Goal: Task Accomplishment & Management: Use online tool/utility

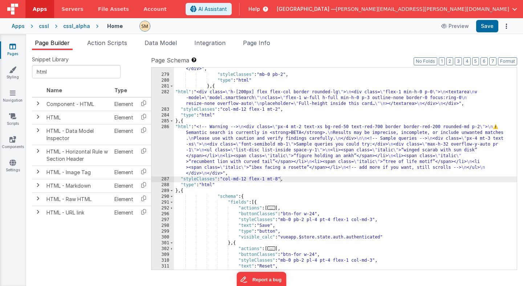
scroll to position [2003, 0]
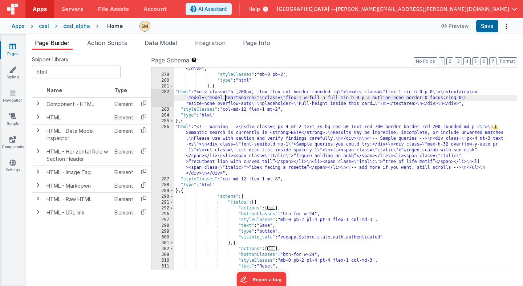
click at [225, 100] on div ""html" : "<div class=flex> \n <div class= \" p-4 pb-2 pt-5 font-medium text-gra…" at bounding box center [345, 155] width 343 height 249
click at [162, 100] on div "282" at bounding box center [162, 97] width 23 height 17
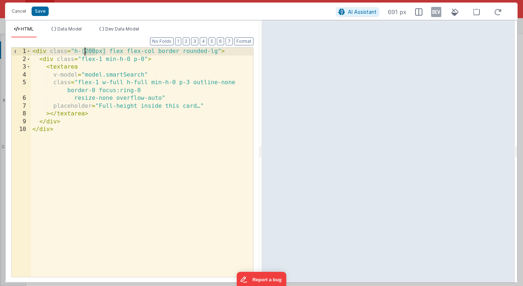
drag, startPoint x: 95, startPoint y: 51, endPoint x: 85, endPoint y: 52, distance: 10.6
click at [85, 52] on div "< div class = "h-[200px] flex flex-col border rounded-lg" > < div class = "flex…" at bounding box center [142, 170] width 222 height 245
click at [38, 13] on button "Save" at bounding box center [40, 11] width 17 height 9
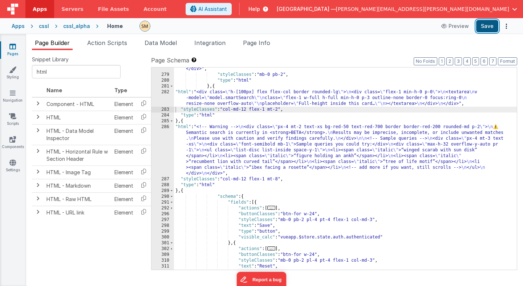
click at [484, 27] on button "Save" at bounding box center [487, 26] width 22 height 12
click at [168, 99] on div "282" at bounding box center [162, 97] width 23 height 17
click at [168, 98] on div "282" at bounding box center [162, 97] width 23 height 17
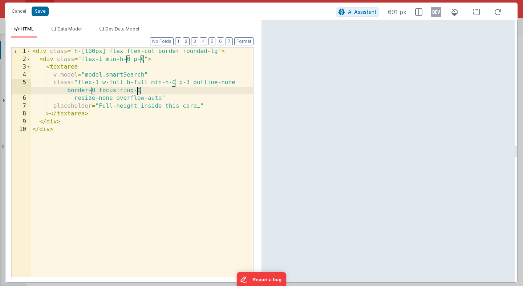
click at [137, 90] on div "< div class = "h-[100px] flex flex-col border rounded-lg" > < div class = "flex…" at bounding box center [142, 170] width 222 height 245
click at [167, 92] on div "< div class = "h-[100px] flex flex-col border rounded-lg" > < div class = "flex…" at bounding box center [142, 170] width 222 height 245
click at [93, 91] on div "< div class = "h-[100px] flex flex-col border rounded-lg" > < div class = "flex…" at bounding box center [142, 170] width 222 height 245
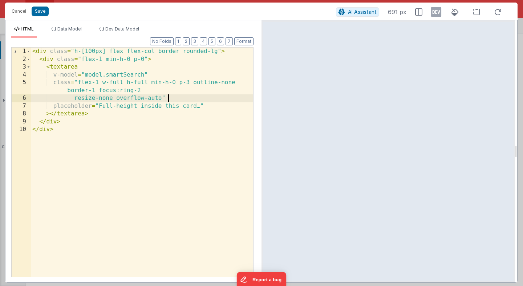
click at [220, 99] on div "< div class = "h-[100px] flex flex-col border rounded-lg" > < div class = "flex…" at bounding box center [142, 170] width 222 height 245
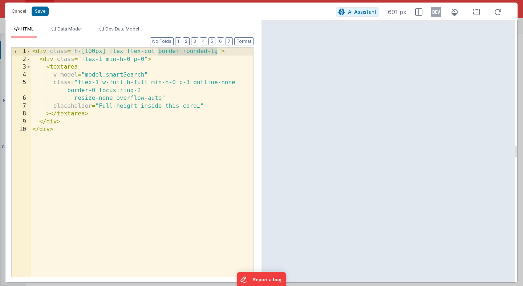
drag, startPoint x: 158, startPoint y: 52, endPoint x: 217, endPoint y: 53, distance: 59.6
click at [217, 53] on div "< div class = "h-[100px] flex flex-col border rounded-lg" > < div class = "flex…" at bounding box center [142, 170] width 222 height 245
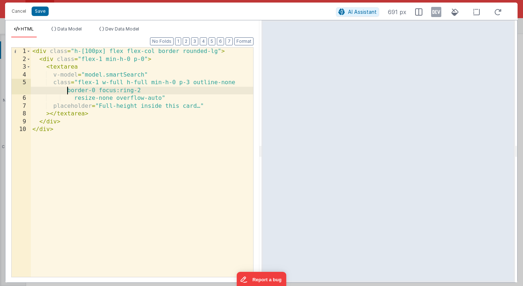
click at [66, 89] on div "< div class = "h-[100px] flex flex-col border rounded-lg" > < div class = "flex…" at bounding box center [142, 170] width 222 height 245
click at [153, 90] on div "< div class = "h-[100px] flex flex-col border rounded-lg" > < div class = "flex…" at bounding box center [142, 170] width 222 height 245
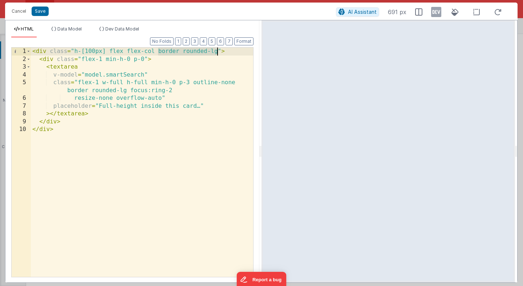
drag, startPoint x: 158, startPoint y: 52, endPoint x: 216, endPoint y: 51, distance: 58.1
click at [216, 51] on div "< div class = "h-[100px] flex flex-col border rounded-lg" > < div class = "flex…" at bounding box center [142, 170] width 222 height 245
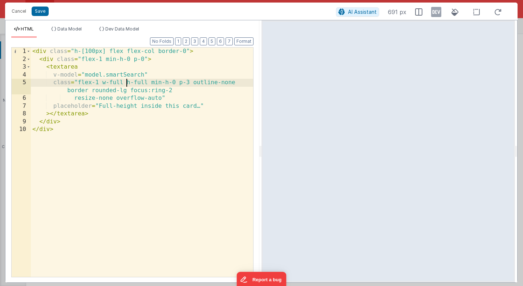
click at [126, 83] on div "< div class = "h-[100px] flex flex-col border-0" > < div class = "flex-1 min-h-…" at bounding box center [142, 170] width 222 height 245
drag, startPoint x: 133, startPoint y: 85, endPoint x: 129, endPoint y: 85, distance: 4.7
click at [129, 85] on div "< div class = "h-[100px] flex flex-col border-0" > < div class = "flex-1 min-h-…" at bounding box center [142, 170] width 222 height 245
click at [136, 83] on div "< div class = "h-[100px] flex flex-col border-0" > < div class = "flex-1 min-h-…" at bounding box center [142, 170] width 222 height 245
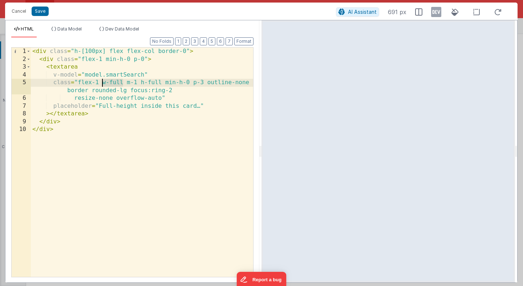
drag, startPoint x: 124, startPoint y: 82, endPoint x: 101, endPoint y: 83, distance: 22.5
click at [101, 83] on div "< div class = "h-[100px] flex flex-col border-0" > < div class = "flex-1 min-h-…" at bounding box center [142, 170] width 222 height 245
drag, startPoint x: 97, startPoint y: 83, endPoint x: 92, endPoint y: 83, distance: 5.1
click at [92, 83] on div "< div class = "h-[100px] flex flex-col border-0" > < div class = "flex-1 min-h-…" at bounding box center [142, 170] width 222 height 245
click at [122, 82] on div "< div class = "h-[100px] flex flex-col border-0" > < div class = "flex-1 min-h-…" at bounding box center [142, 170] width 222 height 245
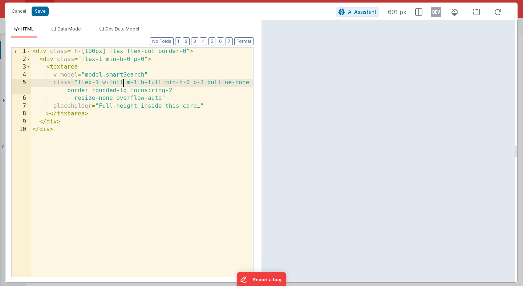
click at [83, 134] on div "< div class = "h-[100px] flex flex-col border-0" > < div class = "flex-1 min-h-…" at bounding box center [142, 170] width 222 height 245
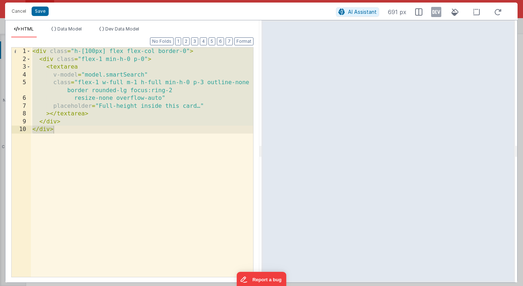
click at [143, 163] on div "< div class = "h-[100px] flex flex-col border-0" > < div class = "flex-1 min-h-…" at bounding box center [142, 162] width 222 height 229
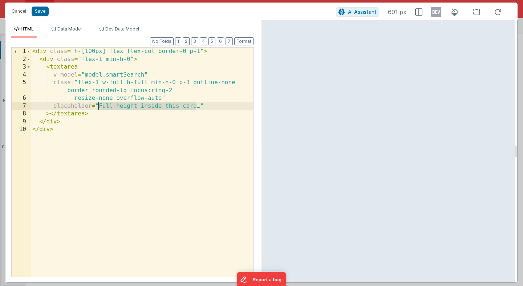
drag, startPoint x: 196, startPoint y: 106, endPoint x: 99, endPoint y: 107, distance: 96.9
click at [99, 107] on div "< div class = "h-[100px] flex flex-col border-0 p-1" > < div class = "flex-1 mi…" at bounding box center [142, 170] width 222 height 245
click at [71, 121] on div "< div class = "h-[100px] flex flex-col border-0 p-1" > < div class = "flex-1 mi…" at bounding box center [142, 170] width 222 height 245
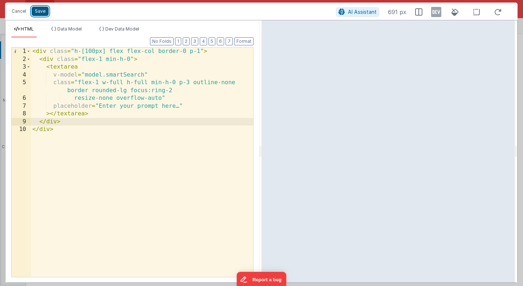
click at [38, 9] on button "Save" at bounding box center [40, 11] width 17 height 9
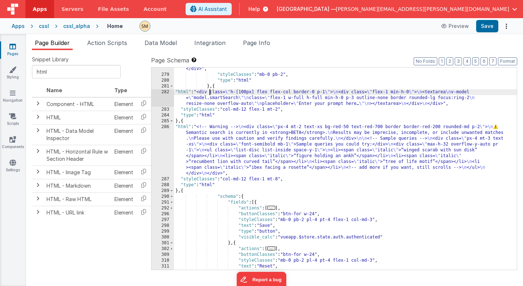
click at [210, 93] on div ""html" : "<div class=flex> \n <div class= \" p-4 pb-2 pt-5 font-medium text-gra…" at bounding box center [345, 155] width 343 height 249
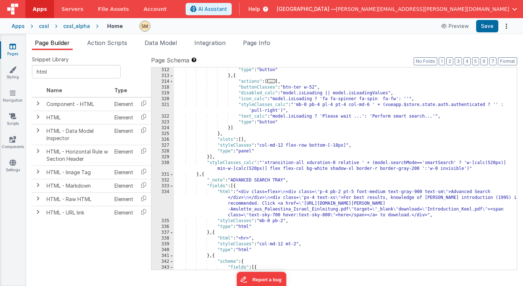
scroll to position [2165, 0]
click at [254, 170] on div ""type" : "button" } , { "actions" : [ ... ] , "buttonClasses" : "btn-ter w-52" …" at bounding box center [345, 173] width 343 height 214
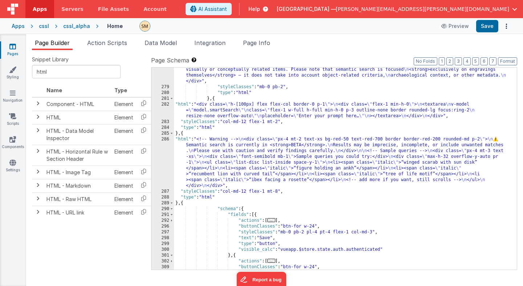
scroll to position [1993, 0]
drag, startPoint x: 267, startPoint y: 122, endPoint x: 251, endPoint y: 123, distance: 15.6
click at [251, 123] on div ""html" : "<div class=flex> \n <div class= \" p-4 pb-2 pt-5 font-medium text-gra…" at bounding box center [345, 168] width 343 height 249
click at [277, 192] on div ""html" : "<div class=flex> \n <div class= \" p-4 pb-2 pt-5 font-medium text-gra…" at bounding box center [345, 168] width 343 height 249
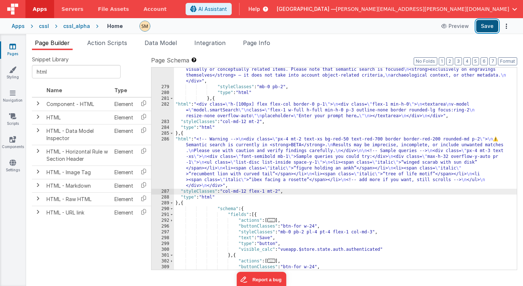
click at [492, 28] on button "Save" at bounding box center [487, 26] width 22 height 12
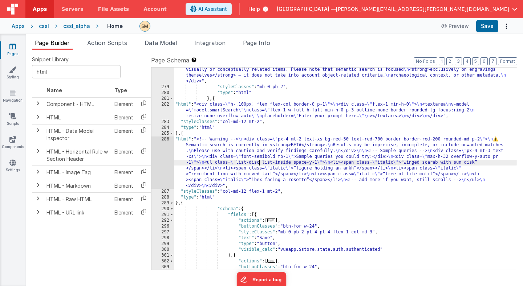
click at [258, 163] on div ""html" : "<div class=flex> \n <div class= \" p-4 pb-2 pt-5 font-medium text-gra…" at bounding box center [345, 168] width 343 height 249
click at [155, 1] on link "Account" at bounding box center [155, 9] width 38 height 18
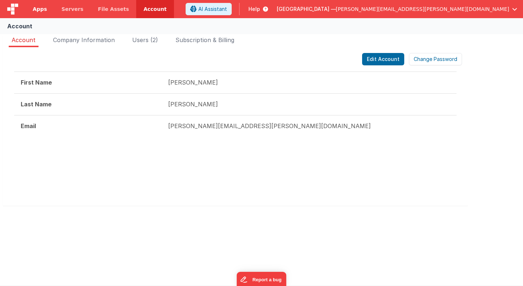
click at [42, 9] on span "Apps" at bounding box center [40, 8] width 14 height 7
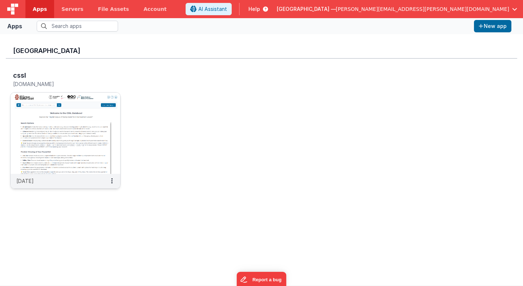
click at [79, 114] on img at bounding box center [66, 133] width 110 height 81
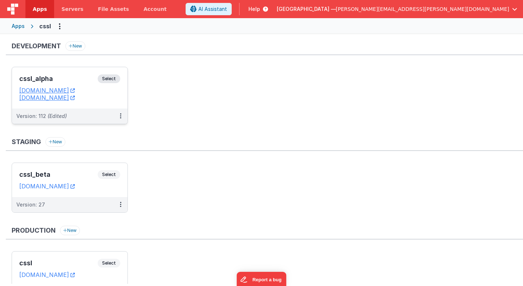
click at [113, 79] on span "Select" at bounding box center [109, 78] width 23 height 9
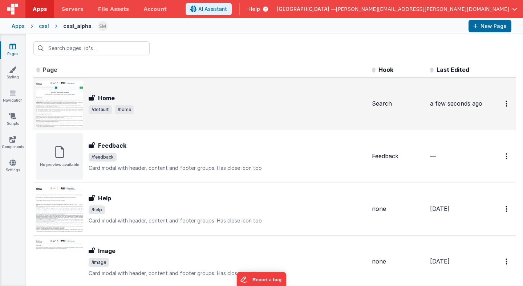
click at [129, 94] on div "Home" at bounding box center [227, 98] width 277 height 9
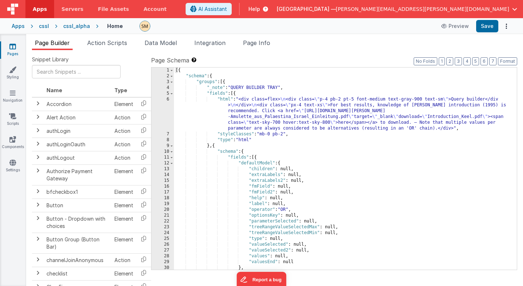
click at [292, 101] on div "[{ "schema" : { "groups" : [{ "_note" : "QUERY BUILDER TRAY" , "fields" : [{ "h…" at bounding box center [345, 175] width 343 height 214
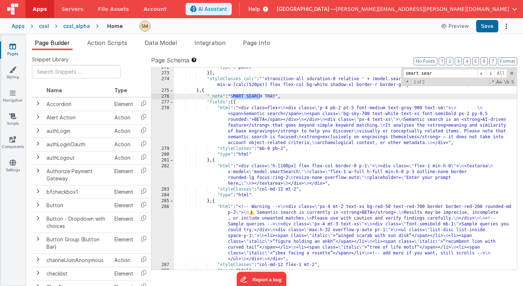
scroll to position [1862, 0]
type input "smart sear"
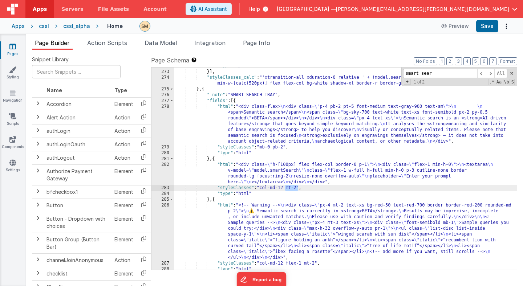
drag, startPoint x: 298, startPoint y: 189, endPoint x: 286, endPoint y: 190, distance: 12.4
click at [286, 190] on div ""type" : "panel" }] , "styleClasses_calc" : "'xtransition-all xduration-0 relat…" at bounding box center [345, 170] width 343 height 214
click at [297, 189] on div ""type" : "panel" }] , "styleClasses_calc" : "'xtransition-all xduration-0 relat…" at bounding box center [345, 170] width 343 height 214
click at [488, 28] on button "Save" at bounding box center [487, 26] width 22 height 12
click at [295, 189] on div ""type" : "panel" }] , "styleClasses_calc" : "'xtransition-all xduration-0 relat…" at bounding box center [345, 170] width 343 height 214
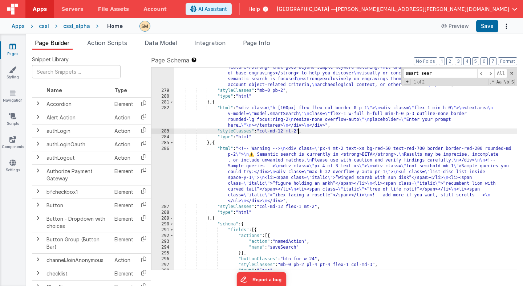
scroll to position [1917, 0]
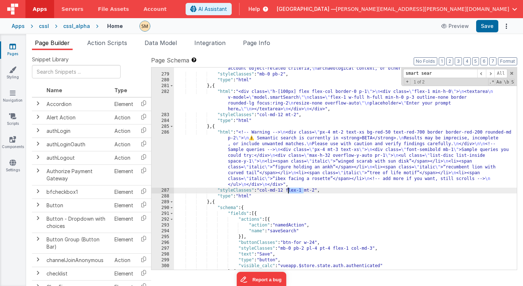
drag, startPoint x: 303, startPoint y: 189, endPoint x: 288, endPoint y: 191, distance: 15.5
click at [288, 191] on div ""html" : "<div class=flex> \n <div class= \" p-4 pb-2 pt-5 font-medium text-gra…" at bounding box center [345, 155] width 343 height 249
click at [483, 27] on button "Save" at bounding box center [487, 26] width 22 height 12
click at [274, 91] on div ""html" : "<div class=flex> \n <div class= \" p-4 pb-2 pt-5 font-medium text-gra…" at bounding box center [345, 155] width 343 height 249
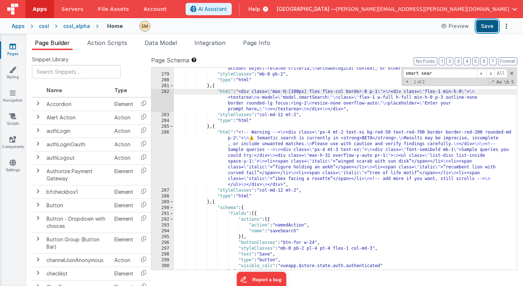
click at [492, 23] on button "Save" at bounding box center [487, 26] width 22 height 12
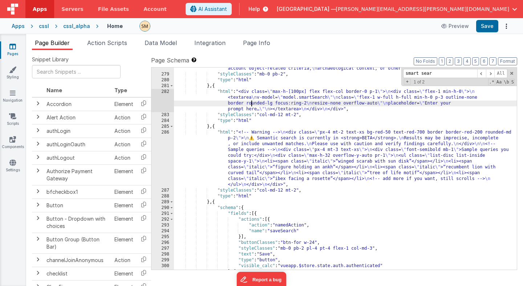
click at [251, 106] on div ""html" : "<div class=flex> \n <div class= \" p-4 pb-2 pt-5 font-medium text-gra…" at bounding box center [345, 155] width 343 height 249
click at [161, 106] on div "282" at bounding box center [162, 100] width 23 height 23
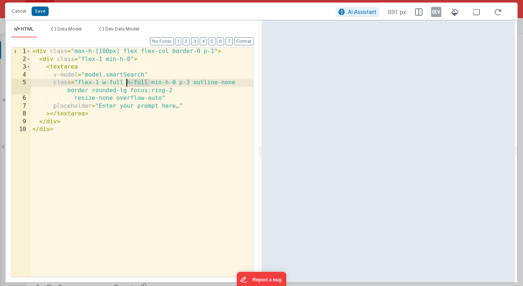
drag, startPoint x: 151, startPoint y: 84, endPoint x: 126, endPoint y: 84, distance: 24.7
click at [126, 84] on div "< div class = "max-h-[100px] flex flex-col border-0 p-1" > < div class = "flex-…" at bounding box center [142, 170] width 222 height 245
click at [44, 10] on button "Save" at bounding box center [40, 11] width 17 height 9
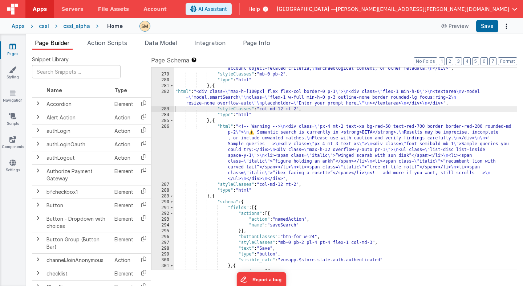
scroll to position [1918, 0]
click at [490, 28] on button "Save" at bounding box center [487, 26] width 22 height 12
click at [245, 142] on div ""html" : "<div class=flex> \n <div class= \" p-4 pb-2 pt-5 font-medium text-gra…" at bounding box center [345, 155] width 343 height 249
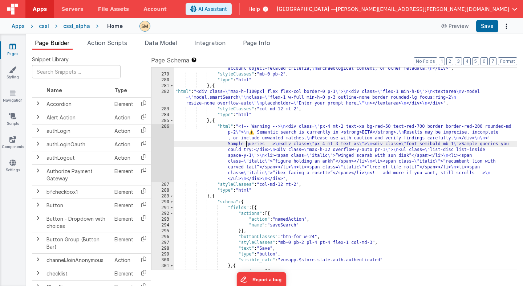
click at [162, 145] on div "286" at bounding box center [162, 153] width 23 height 58
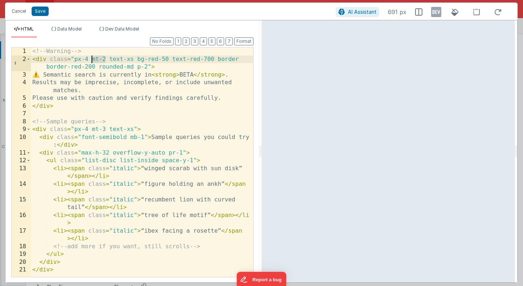
drag, startPoint x: 105, startPoint y: 60, endPoint x: 91, endPoint y: 61, distance: 13.8
click at [91, 61] on div "<!-- Warning --> < div class = "px-4 mt-2 text-xs bg-red-50 text-red-700 border…" at bounding box center [142, 170] width 222 height 245
click at [41, 12] on button "Save" at bounding box center [40, 11] width 17 height 9
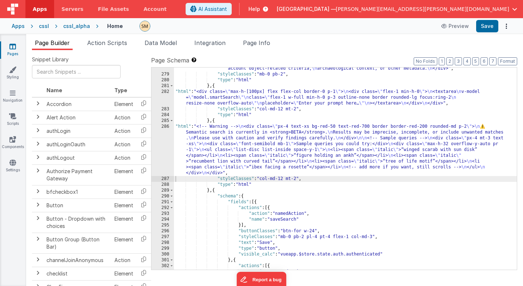
scroll to position [1919, 0]
click at [484, 26] on button "Save" at bounding box center [487, 26] width 22 height 12
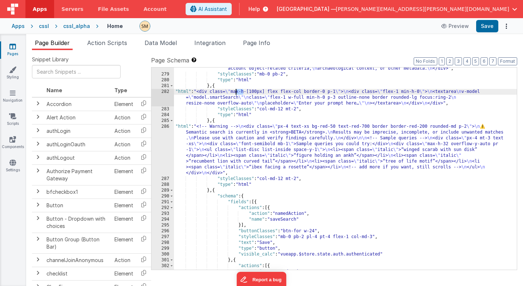
drag, startPoint x: 243, startPoint y: 94, endPoint x: 235, endPoint y: 93, distance: 8.7
click at [235, 93] on div ""html" : "<div class=flex> \n <div class= \" p-4 pb-2 pt-5 font-medium text-gra…" at bounding box center [345, 155] width 343 height 249
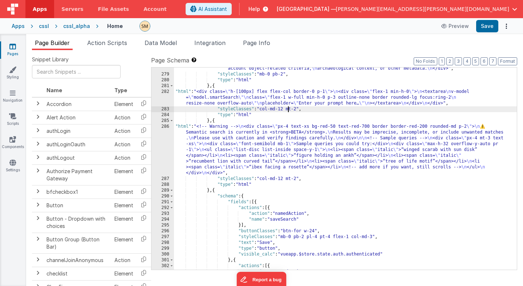
click at [288, 109] on div ""html" : "<div class=flex> \n <div class= \" p-4 pb-2 pt-5 font-medium text-gra…" at bounding box center [345, 155] width 343 height 249
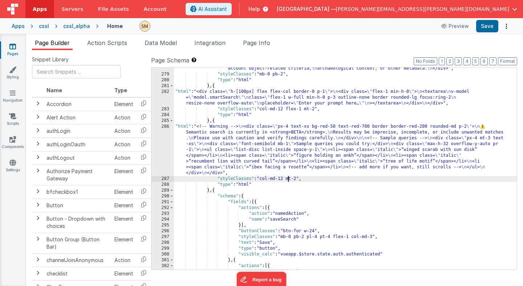
click at [288, 179] on div ""html" : "<div class=flex> \n <div class= \" p-4 pb-2 pt-5 font-medium text-gra…" at bounding box center [345, 155] width 343 height 249
click at [486, 24] on button "Save" at bounding box center [487, 26] width 22 height 12
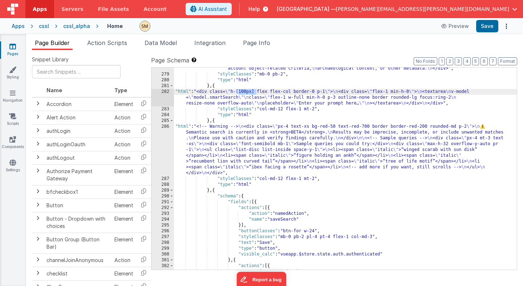
drag, startPoint x: 256, startPoint y: 91, endPoint x: 238, endPoint y: 92, distance: 17.8
click at [238, 92] on div ""html" : "<div class=flex> \n <div class= \" p-4 pb-2 pt-5 font-medium text-gra…" at bounding box center [345, 155] width 343 height 249
click at [485, 24] on button "Save" at bounding box center [487, 26] width 22 height 12
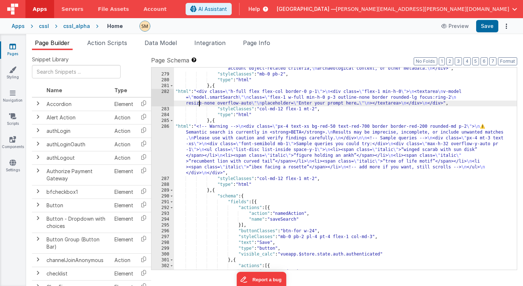
click at [199, 101] on div ""html" : "<div class=flex> \n <div class= \" p-4 pb-2 pt-5 font-medium text-gra…" at bounding box center [345, 155] width 343 height 249
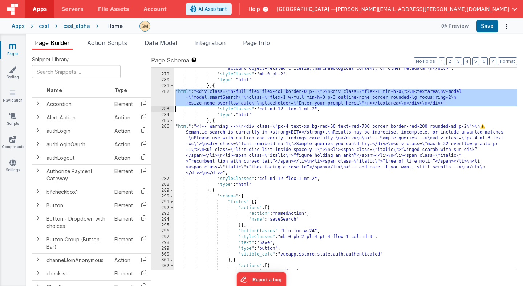
click at [162, 96] on div "282" at bounding box center [162, 97] width 23 height 17
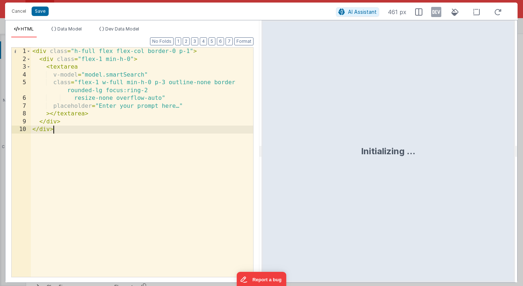
click at [147, 198] on div "< div class = "h-full flex flex-col border-0 p-1" > < div class = "flex-1 min-h…" at bounding box center [142, 170] width 222 height 245
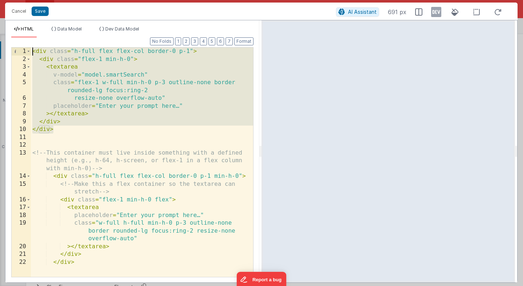
drag, startPoint x: 63, startPoint y: 130, endPoint x: 20, endPoint y: 44, distance: 96.5
click at [20, 44] on div "Format 7 6 5 4 3 2 1 No Folds 1 2 3 4 5 6 7 8 9 10 11 12 13 14 15 16 17 18 19 2…" at bounding box center [132, 157] width 242 height 239
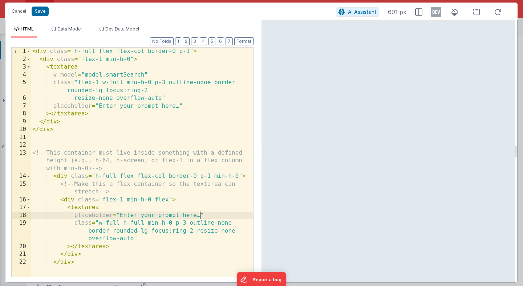
click at [200, 216] on div "< div class = "h-full flex flex-col border-0 p-1" > < div class = "flex-1 min-h…" at bounding box center [142, 170] width 222 height 245
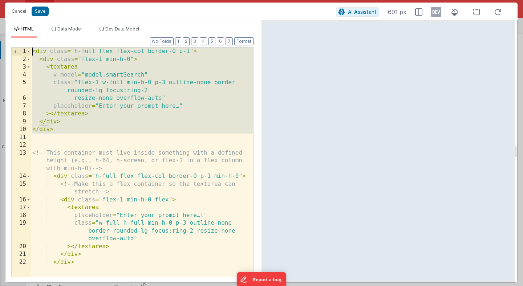
drag, startPoint x: 85, startPoint y: 134, endPoint x: 26, endPoint y: 48, distance: 105.0
click at [26, 48] on div "1 2 3 4 5 6 7 8 9 10 11 12 13 14 15 16 17 18 19 20 21 22 < div class = "h-full …" at bounding box center [132, 162] width 242 height 230
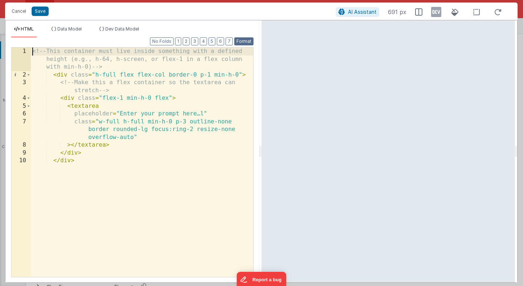
click at [241, 42] on button "Format" at bounding box center [243, 41] width 19 height 8
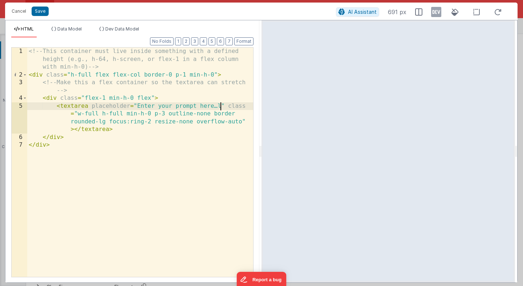
click at [219, 106] on div "<!-- This container must live inside something with a defined height (e.g., h-6…" at bounding box center [140, 178] width 226 height 261
click at [40, 8] on button "Save" at bounding box center [40, 11] width 17 height 9
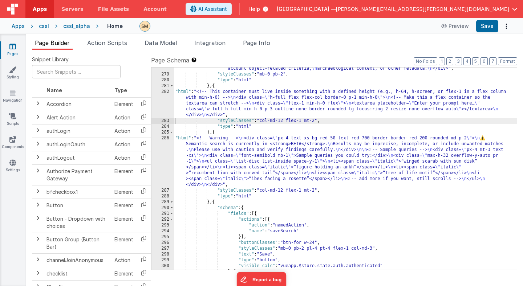
scroll to position [1917, 0]
click at [488, 25] on button "Save" at bounding box center [487, 26] width 22 height 12
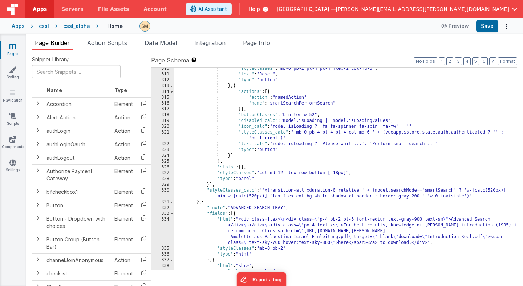
scroll to position [2114, 0]
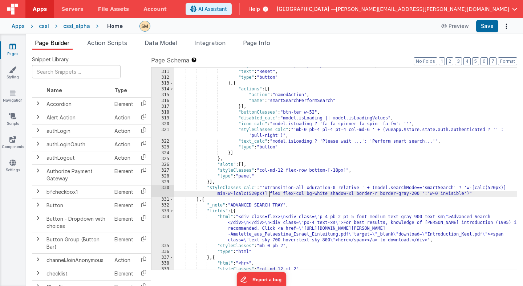
click at [269, 194] on div ""styleClasses" : "mb-0 pb-2 pl-4 pt-4 flex-1 col-md-3" , "text" : "Reset" , "ty…" at bounding box center [345, 170] width 343 height 214
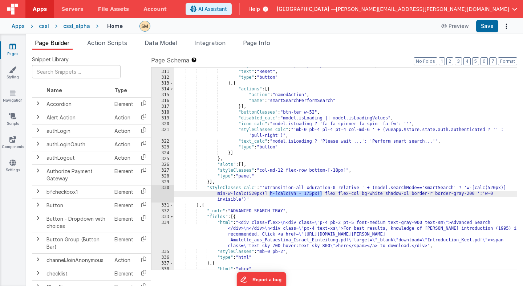
drag, startPoint x: 321, startPoint y: 194, endPoint x: 269, endPoint y: 195, distance: 52.3
click at [269, 195] on div ""styleClasses" : "mb-0 pb-2 pl-4 pt-4 flex-1 col-md-3" , "text" : "Reset" , "ty…" at bounding box center [345, 170] width 343 height 214
click at [488, 25] on button "Save" at bounding box center [487, 26] width 22 height 12
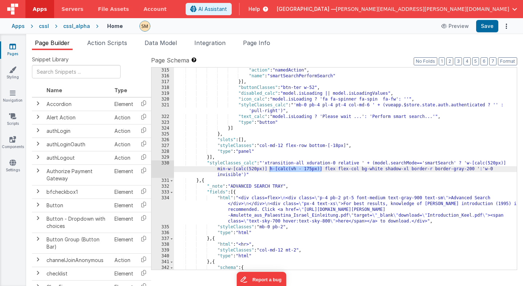
scroll to position [2132, 0]
click at [322, 170] on div ""action" : "namedAction" , "name" : "smartSearchPerformSearch" }] , "buttonClas…" at bounding box center [345, 175] width 343 height 214
drag, startPoint x: 322, startPoint y: 170, endPoint x: 269, endPoint y: 170, distance: 53.0
click at [269, 170] on div ""action" : "namedAction" , "name" : "smartSearchPerformSearch" }] , "buttonClas…" at bounding box center [345, 175] width 343 height 214
click at [306, 168] on div ""action" : "namedAction" , "name" : "smartSearchPerformSearch" }] , "buttonClas…" at bounding box center [345, 175] width 343 height 214
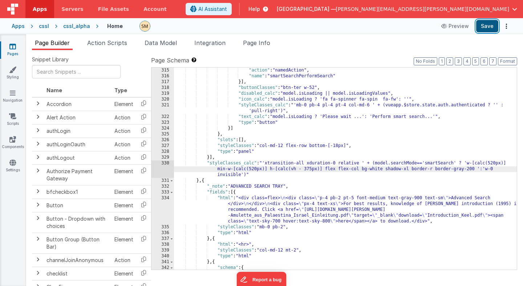
click at [488, 28] on button "Save" at bounding box center [487, 26] width 22 height 12
drag, startPoint x: 322, startPoint y: 169, endPoint x: 269, endPoint y: 169, distance: 53.7
click at [269, 169] on div ""action" : "namedAction" , "name" : "smartSearchPerformSearch" }] , "buttonClas…" at bounding box center [345, 175] width 343 height 214
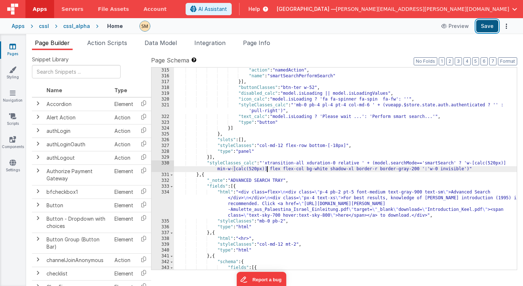
click at [488, 28] on button "Save" at bounding box center [487, 26] width 22 height 12
click at [269, 169] on div ""action" : "namedAction" , "name" : "smartSearchPerformSearch" }] , "buttonClas…" at bounding box center [345, 175] width 343 height 214
paste textarea
click at [484, 27] on button "Save" at bounding box center [487, 26] width 22 height 12
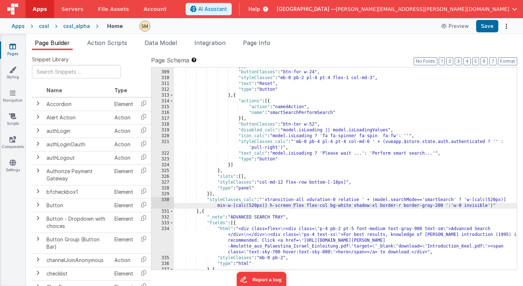
scroll to position [2107, 0]
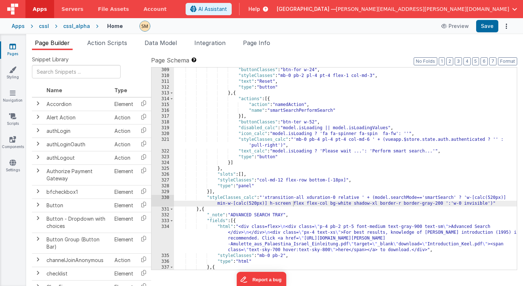
click at [290, 205] on div ""buttonClasses" : "btn-for w-24" , "styleClasses" : "mb-0 pb-2 pl-4 pt-4 flex-1…" at bounding box center [345, 174] width 343 height 214
drag, startPoint x: 290, startPoint y: 205, endPoint x: 269, endPoint y: 205, distance: 20.7
click at [270, 205] on div ""buttonClasses" : "btn-for w-24" , "styleClasses" : "mb-0 pb-2 pl-4 pt-4 flex-1…" at bounding box center [345, 174] width 343 height 214
click at [269, 205] on div ""buttonClasses" : "btn-for w-24" , "styleClasses" : "mb-0 pb-2 pl-4 pt-4 flex-1…" at bounding box center [345, 174] width 343 height 214
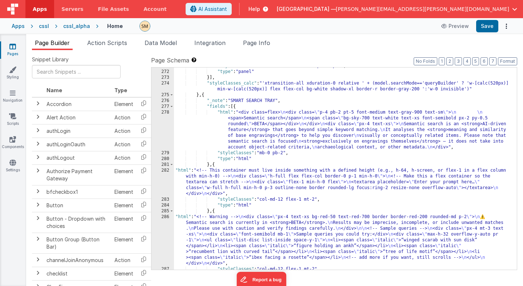
scroll to position [1865, 0]
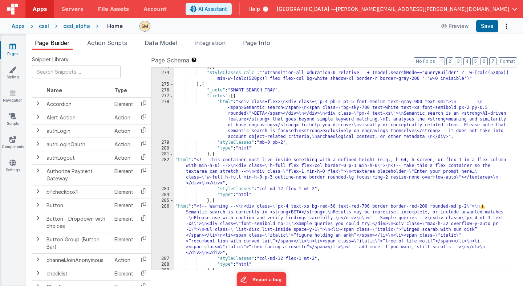
click at [163, 172] on div "282" at bounding box center [162, 171] width 23 height 29
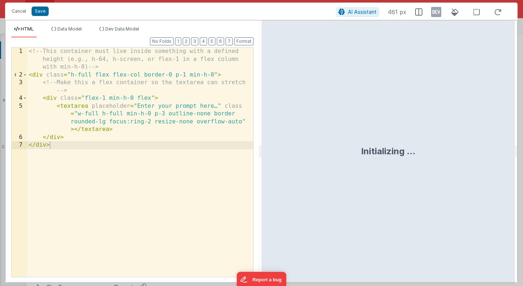
click at [167, 165] on div "<!-- This container must live inside something with a defined height (e.g., h-6…" at bounding box center [140, 178] width 226 height 261
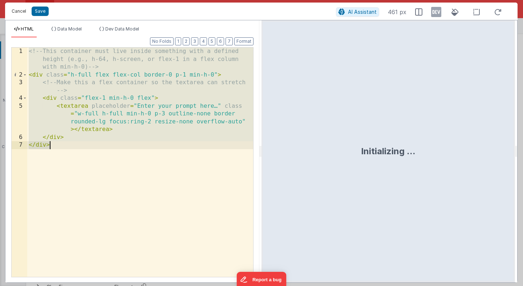
click at [22, 11] on button "Cancel" at bounding box center [19, 11] width 22 height 10
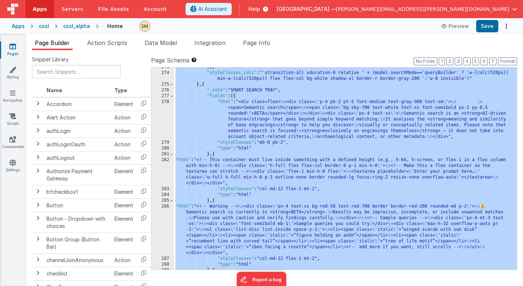
click at [254, 132] on div "}] , "styleClasses_calc" : "'xtransition-all xduration-0 relative ' + (model.se…" at bounding box center [345, 171] width 343 height 214
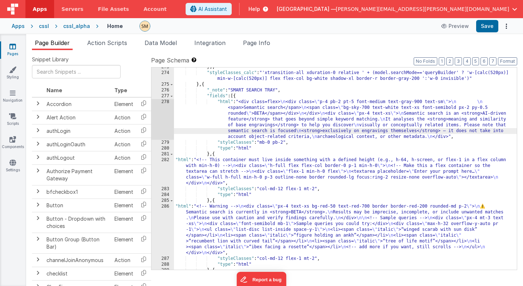
click at [163, 121] on div "278" at bounding box center [162, 119] width 23 height 41
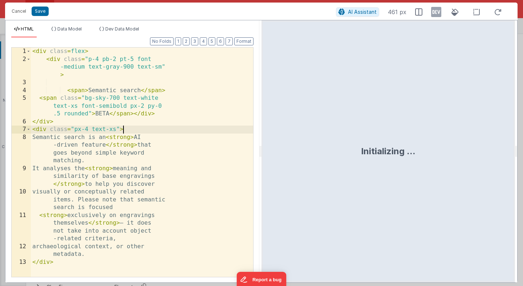
click at [163, 121] on div "< div class = flex > < div class = "p-4 pb-2 pt-5 font -medium text-gray-900 te…" at bounding box center [142, 170] width 222 height 245
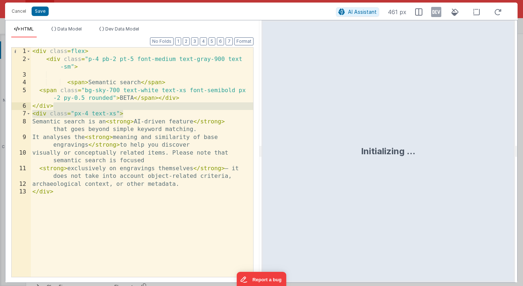
click at [143, 76] on div "< div class = flex > < div class = "p-4 pb-2 pt-5 font-medium text-gray-900 tex…" at bounding box center [142, 170] width 222 height 245
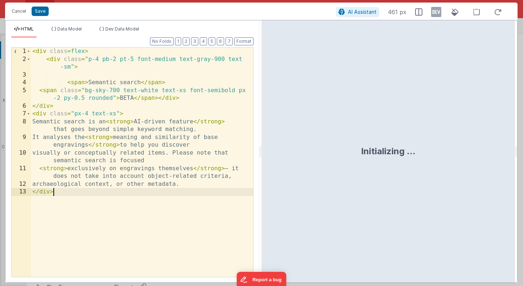
click at [130, 241] on div "< div class = flex > < div class = "p-4 pb-2 pt-5 font-medium text-gray-900 tex…" at bounding box center [142, 170] width 222 height 245
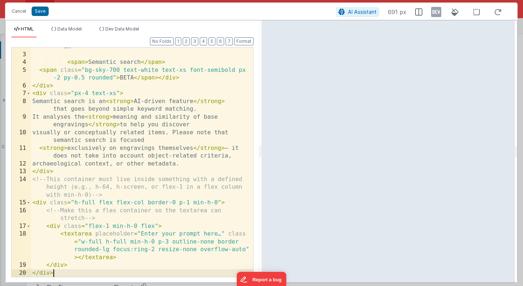
scroll to position [18, 0]
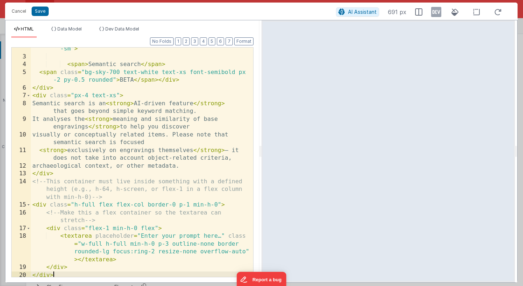
click at [138, 203] on div "< div class = "p-4 pb-2 pt-5 font-medium text-gray-900 text -sm" > < span > Sem…" at bounding box center [142, 163] width 222 height 253
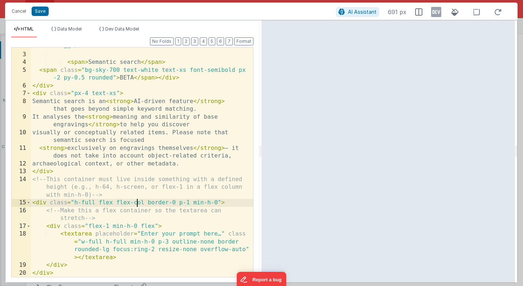
scroll to position [20, 0]
click at [187, 204] on div "< div class = "p-4 pb-2 pt-5 font-medium text-gray-900 text -sm" > < span > Sem…" at bounding box center [142, 161] width 222 height 253
click at [41, 11] on button "Save" at bounding box center [40, 11] width 17 height 9
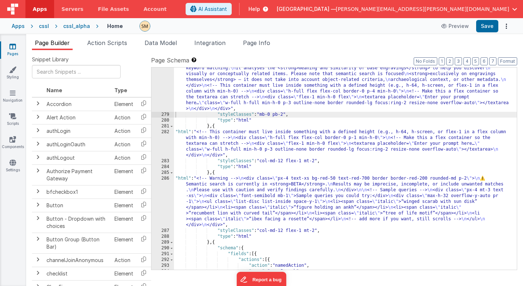
scroll to position [1901, 0]
drag, startPoint x: 194, startPoint y: 199, endPoint x: 184, endPoint y: 199, distance: 9.8
click at [194, 199] on div ""html" : "<div class=flex> \n <div class= \" p-4 pb-2 pt-5 font-medium text-gra…" at bounding box center [345, 184] width 343 height 272
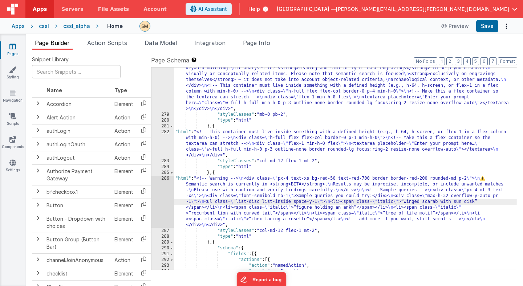
click at [163, 198] on div "286" at bounding box center [162, 202] width 23 height 52
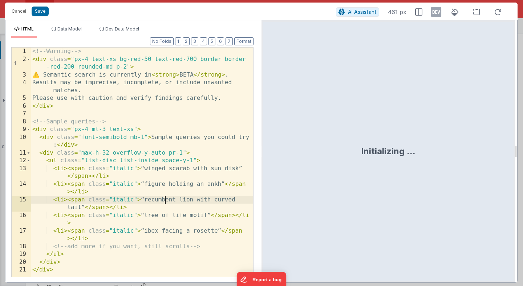
click at [164, 197] on div "<!-- Warning --> < div class = "px-4 text-xs bg-red-50 text-red-700 border bord…" at bounding box center [142, 170] width 222 height 245
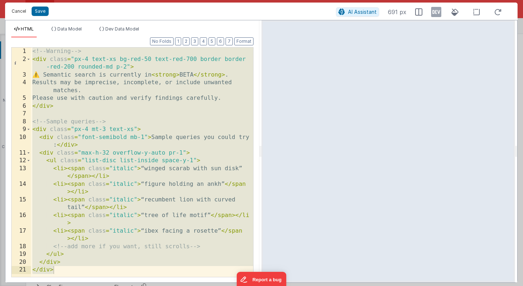
click at [24, 11] on button "Cancel" at bounding box center [19, 11] width 22 height 10
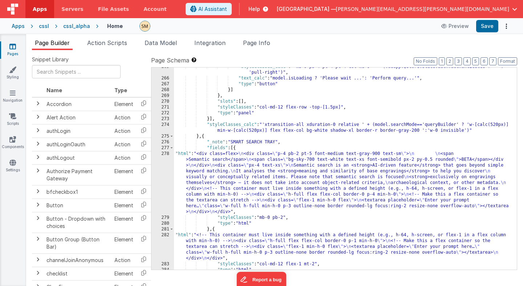
scroll to position [1823, 0]
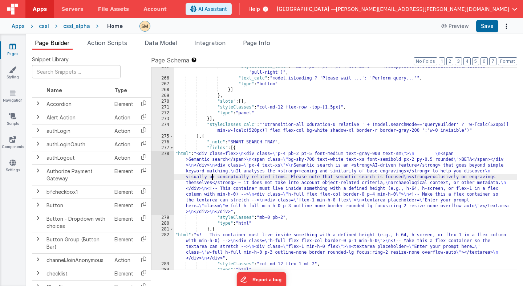
click at [211, 178] on div ""styleClasses_calc" : "'mb-0 pb-4 pl-4 pt-4 col-md-6 ' + (vueapp.$store.state.a…" at bounding box center [345, 174] width 343 height 220
click at [162, 184] on div "278" at bounding box center [162, 183] width 23 height 64
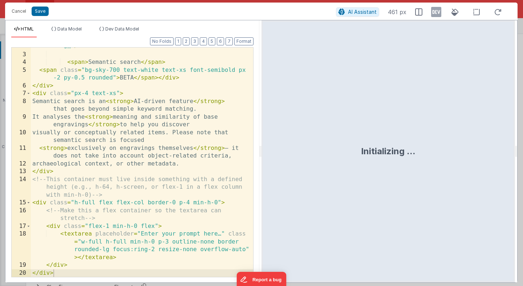
scroll to position [20, 0]
click at [126, 273] on div "< div class = "p-4 pb-2 pt-5 font-medium text-gray-900 text -sm" > < span > Sem…" at bounding box center [142, 161] width 222 height 253
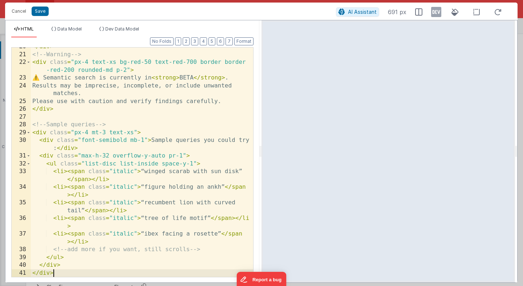
scroll to position [247, 0]
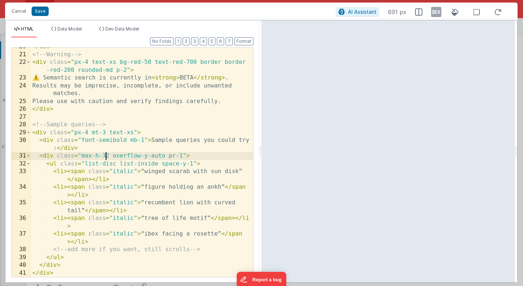
click at [107, 155] on div "</ div > <!-- Warning --> < div class = "px-4 text-xs bg-red-50 text-red-700 bo…" at bounding box center [142, 165] width 222 height 245
drag, startPoint x: 109, startPoint y: 156, endPoint x: 103, endPoint y: 156, distance: 6.2
click at [103, 156] on div "</ div > <!-- Warning --> < div class = "px-4 text-xs bg-red-50 text-red-700 bo…" at bounding box center [142, 165] width 222 height 245
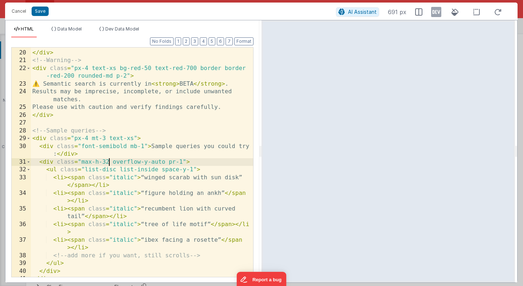
scroll to position [240, 0]
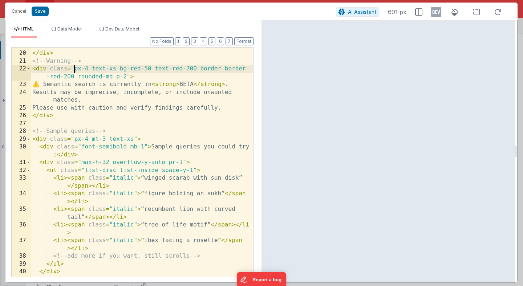
click at [75, 70] on div "</ div > </ div > <!-- Warning --> < div class = "px-4 text-xs bg-red-50 text-r…" at bounding box center [142, 164] width 222 height 245
click at [100, 70] on div "</ div > </ div > <!-- Warning --> < div class = "m-4 px-4 text-xs bg-red-50 te…" at bounding box center [142, 164] width 222 height 245
click at [102, 70] on div "</ div > </ div > <!-- Warning --> < div class = "m-4 px-4 text-xs bg-red-50 te…" at bounding box center [142, 164] width 222 height 245
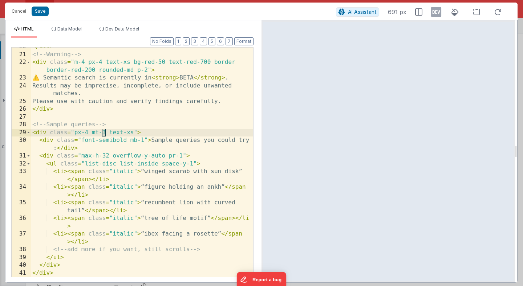
click at [103, 133] on div "</ div > <!-- Warning --> < div class = "m-4 px-4 text-xs bg-red-50 text-red-70…" at bounding box center [142, 165] width 222 height 245
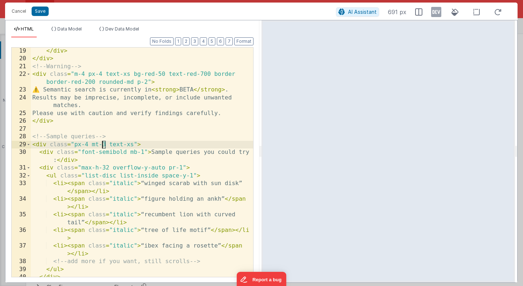
scroll to position [235, 0]
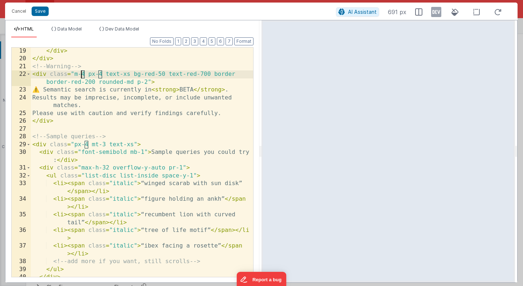
drag, startPoint x: 85, startPoint y: 74, endPoint x: 81, endPoint y: 76, distance: 4.2
click at [81, 76] on div "</ div > </ div > <!-- Warning --> < div class = "m-4 px-4 text-xs bg-red-50 te…" at bounding box center [142, 169] width 222 height 245
click at [78, 76] on div "</ div > </ div > <!-- Warning --> < div class = "m-4 px-4 text-xs bg-red-50 te…" at bounding box center [142, 169] width 222 height 245
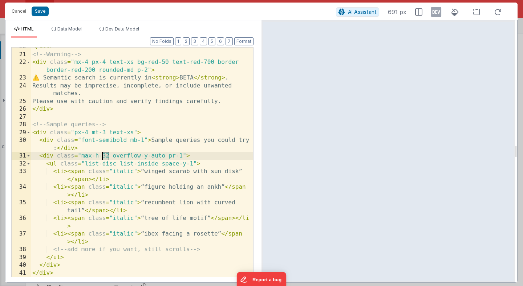
drag, startPoint x: 109, startPoint y: 156, endPoint x: 103, endPoint y: 156, distance: 5.8
click at [103, 156] on div "</ div > <!-- Warning --> < div class = "mx-4 px-4 text-xs bg-red-50 text-red-7…" at bounding box center [142, 165] width 222 height 245
click at [41, 12] on button "Save" at bounding box center [40, 11] width 17 height 9
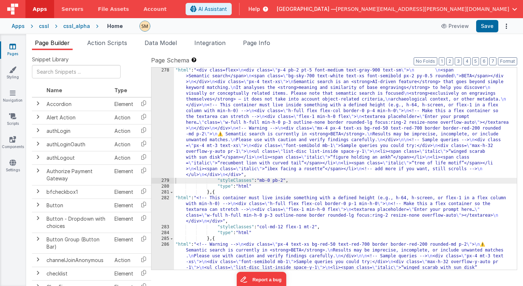
scroll to position [1886, 0]
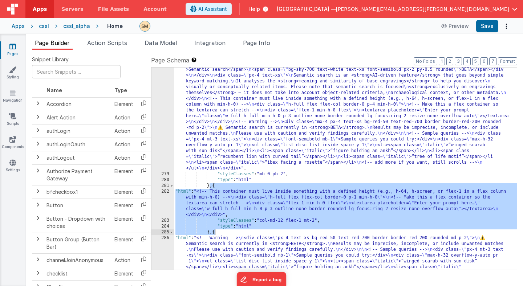
drag, startPoint x: 210, startPoint y: 187, endPoint x: 214, endPoint y: 233, distance: 46.7
click at [214, 233] on div ""html" : "<div class=flex> \n <div class= \" p-4 pb-2 pt-5 font-medium text-gra…" at bounding box center [345, 243] width 343 height 365
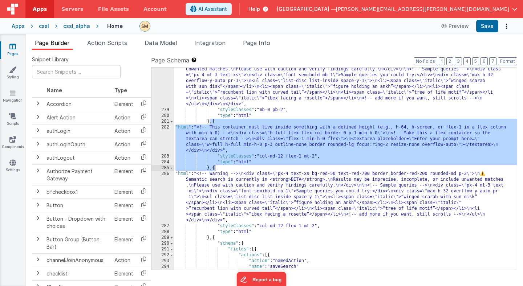
scroll to position [1935, 0]
click at [209, 239] on div ""html" : "<div class=flex> \n <div class= \" p-4 pb-2 pt-5 font-medium text-gra…" at bounding box center [345, 156] width 343 height 318
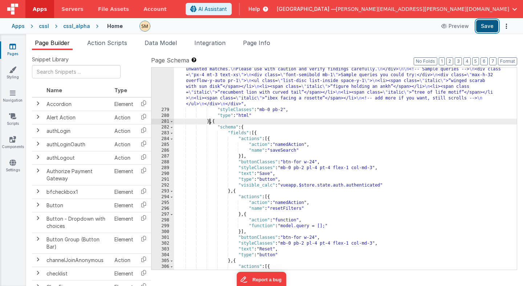
click at [490, 25] on button "Save" at bounding box center [487, 26] width 22 height 12
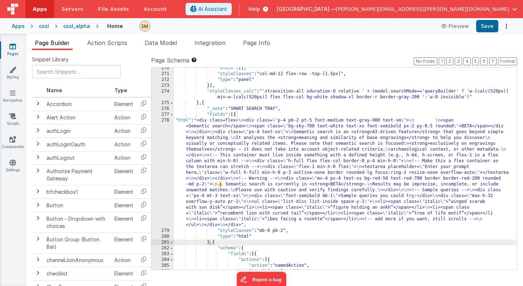
scroll to position [1859, 0]
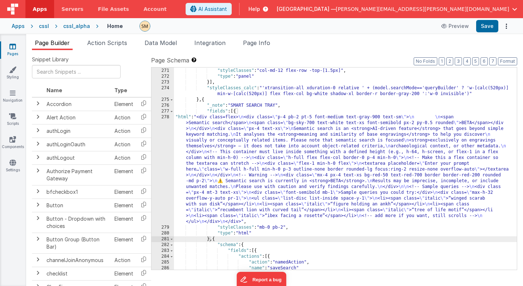
click at [209, 155] on div ""slots" : [ ] , "styleClasses" : "col-md-12 flex-row -top-[1.5px]" , "type" : "…" at bounding box center [345, 169] width 343 height 214
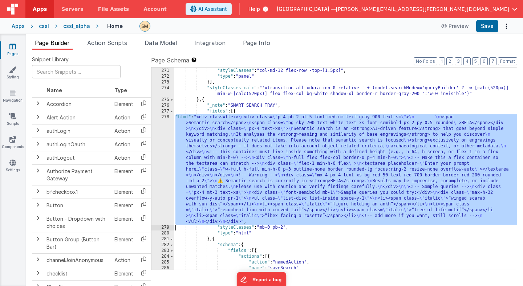
click at [163, 160] on div "278" at bounding box center [162, 169] width 23 height 110
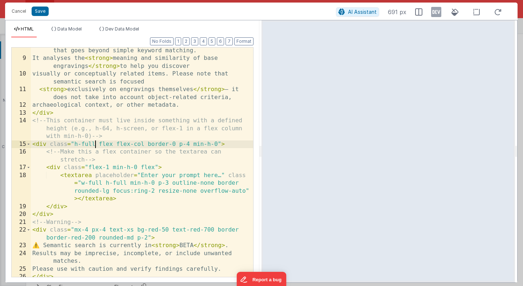
scroll to position [0, 0]
drag, startPoint x: 94, startPoint y: 145, endPoint x: 74, endPoint y: 145, distance: 20.0
click at [74, 145] on div "Semantic search is an < strong > AI-driven feature </ strong > that goes beyond…" at bounding box center [142, 165] width 222 height 253
click at [83, 145] on div "Semantic search is an < strong > AI-driven feature </ strong > that goes beyond…" at bounding box center [142, 165] width 222 height 253
drag, startPoint x: 83, startPoint y: 144, endPoint x: 94, endPoint y: 144, distance: 11.6
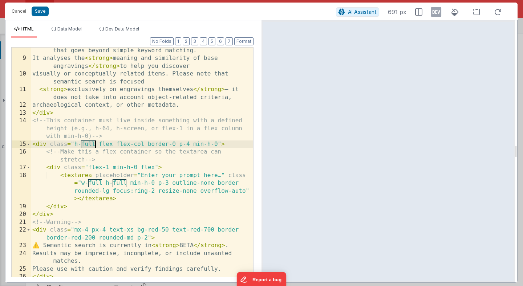
click at [94, 144] on div "Semantic search is an < strong > AI-driven feature </ strong > that goes beyond…" at bounding box center [142, 165] width 222 height 253
drag, startPoint x: 105, startPoint y: 144, endPoint x: 74, endPoint y: 143, distance: 30.5
click at [74, 143] on div "Semantic search is an < strong > AI-driven feature </ strong > that goes beyond…" at bounding box center [142, 165] width 222 height 253
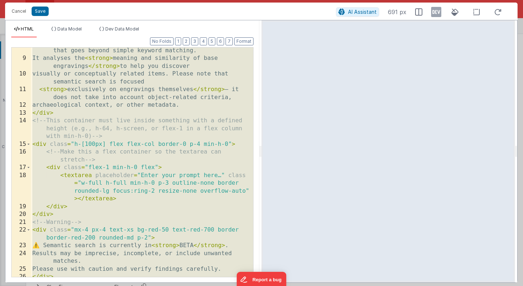
click at [139, 128] on div "Semantic search is an < strong > AI-driven feature </ strong > that goes beyond…" at bounding box center [142, 165] width 222 height 253
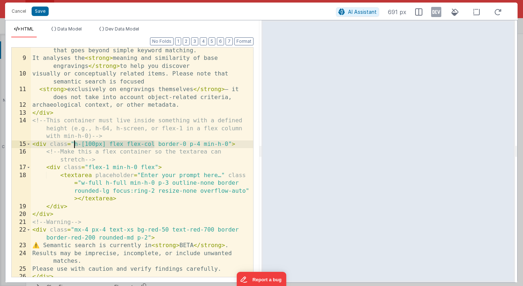
drag, startPoint x: 154, startPoint y: 144, endPoint x: 74, endPoint y: 146, distance: 79.9
click at [74, 146] on div "Semantic search is an < strong > AI-driven feature </ strong > that goes beyond…" at bounding box center [142, 165] width 222 height 253
click at [227, 175] on div "Semantic search is an < strong > AI-driven feature </ strong > that goes beyond…" at bounding box center [142, 165] width 222 height 253
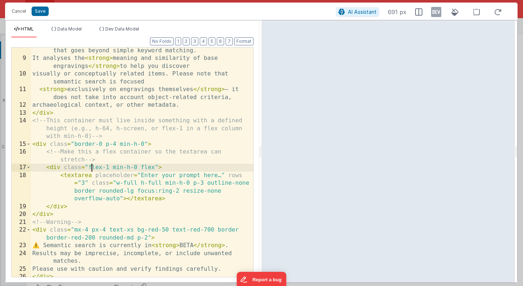
click at [90, 167] on div "Semantic search is an < strong > AI-driven feature </ strong > that goes beyond…" at bounding box center [142, 165] width 222 height 253
click at [88, 167] on div "Semantic search is an < strong > AI-driven feature </ strong > that goes beyond…" at bounding box center [142, 165] width 222 height 253
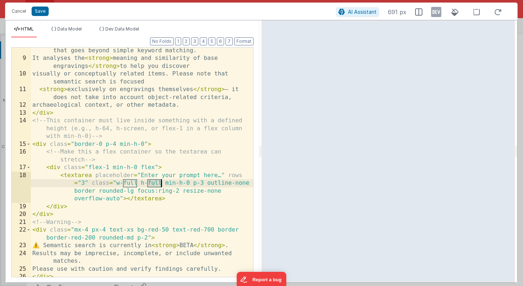
drag, startPoint x: 149, startPoint y: 183, endPoint x: 161, endPoint y: 184, distance: 12.4
click at [161, 184] on div "Semantic search is an < strong > AI-driven feature </ strong > that goes beyond…" at bounding box center [142, 165] width 222 height 253
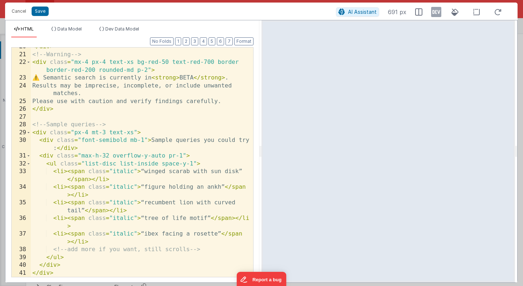
scroll to position [247, 0]
click at [43, 12] on button "Save" at bounding box center [40, 11] width 17 height 9
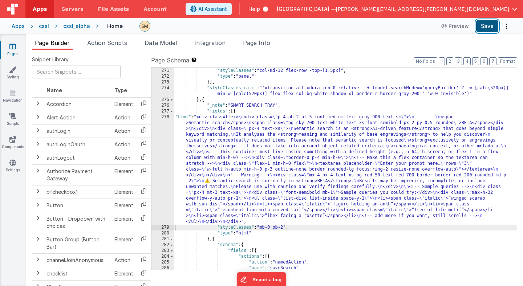
click at [489, 24] on button "Save" at bounding box center [487, 26] width 22 height 12
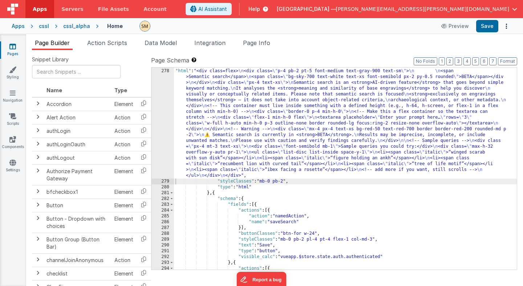
scroll to position [1893, 0]
click at [285, 183] on div ""fields" : [{ "html" : "<div class=flex> \n <div class= \" p-4 pb-2 pt-5 font-m…" at bounding box center [345, 171] width 343 height 214
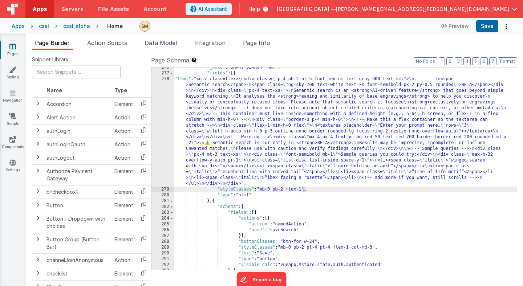
scroll to position [1887, 0]
click at [489, 27] on button "Save" at bounding box center [487, 26] width 22 height 12
click at [257, 45] on span "Page Info" at bounding box center [256, 42] width 27 height 7
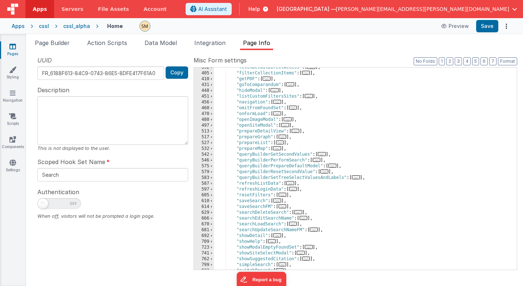
scroll to position [183, 0]
click at [382, 98] on div ""fetchDetailDirectAccess" : [ ... ] , "filterCollectionItems" : [ ... ] , "getP…" at bounding box center [365, 171] width 303 height 214
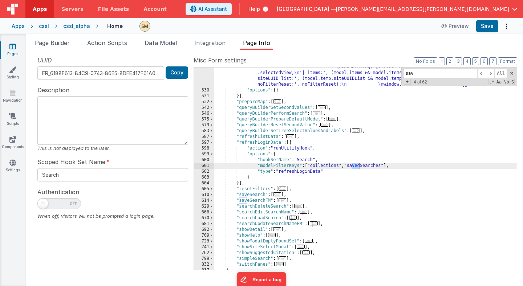
scroll to position [700, 0]
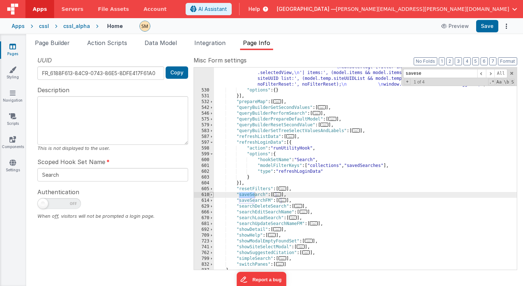
type input "savese"
click at [211, 194] on span at bounding box center [212, 195] width 4 height 6
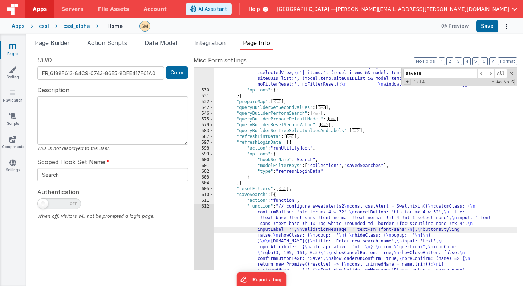
click at [276, 231] on div ""function" : "// ------------------------------ \n // Helpers \n // -----------…" at bounding box center [365, 87] width 303 height 638
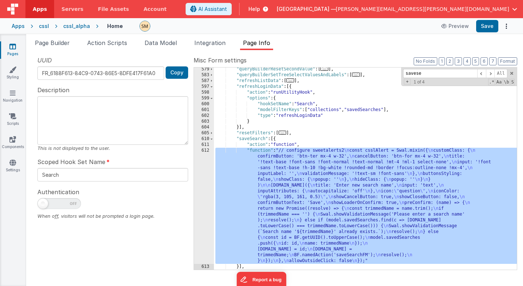
click at [204, 207] on div "612" at bounding box center [204, 206] width 20 height 116
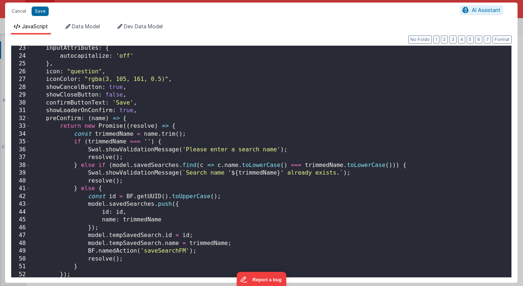
scroll to position [198, 0]
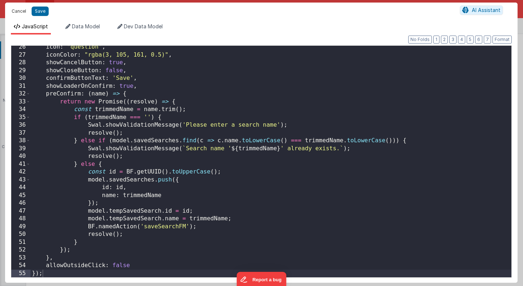
click at [21, 12] on button "Cancel" at bounding box center [19, 11] width 22 height 10
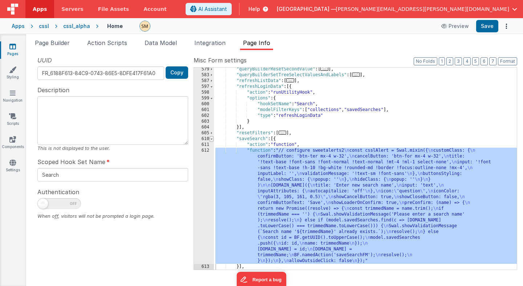
click at [211, 138] on span at bounding box center [212, 139] width 4 height 6
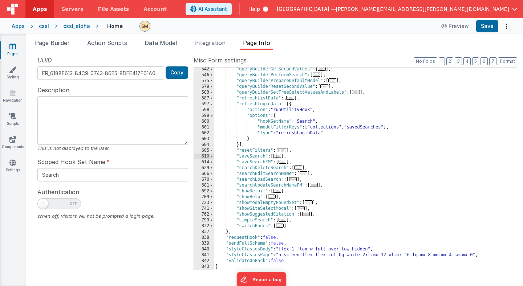
scroll to position [739, 0]
click at [212, 162] on span at bounding box center [212, 162] width 4 height 6
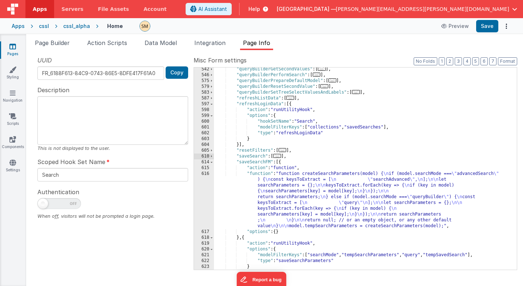
click at [279, 197] on div ""queryBuilderGetSecondValues" : [ ... ] , "queryBuilderPerformSearch" : [ ... ]…" at bounding box center [365, 173] width 303 height 214
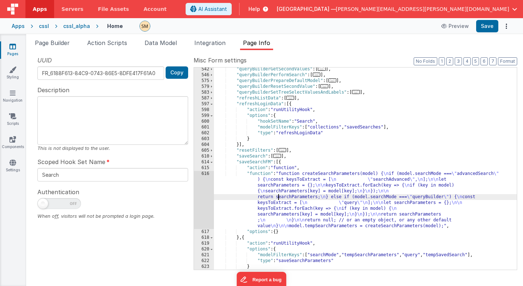
click at [207, 195] on div "616" at bounding box center [204, 200] width 20 height 58
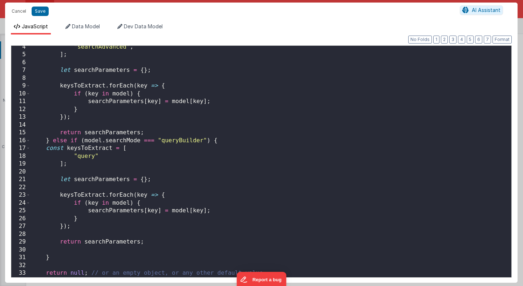
scroll to position [49, 0]
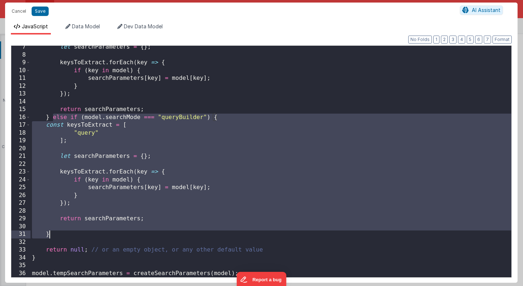
drag, startPoint x: 53, startPoint y: 117, endPoint x: 75, endPoint y: 232, distance: 117.1
click at [75, 233] on div "let searchParameters = { } ; keysToExtract . forEach ( key => { if ( key in mod…" at bounding box center [270, 166] width 481 height 247
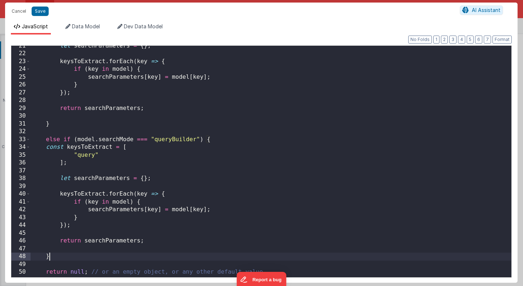
scroll to position [160, 0]
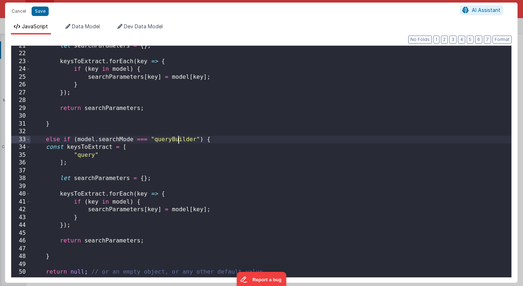
click at [178, 140] on div "let searchParameters = { } ; keysToExtract . forEach ( key => { if ( key in mod…" at bounding box center [270, 165] width 481 height 247
click at [85, 157] on div "let searchParameters = { } ; keysToExtract . forEach ( key => { if ( key in mod…" at bounding box center [270, 165] width 481 height 247
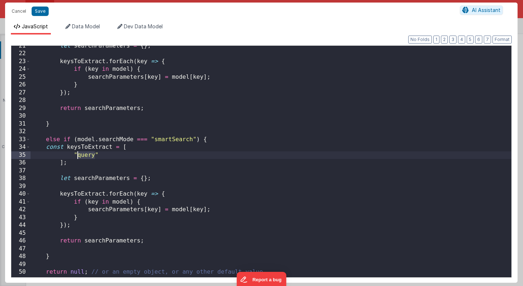
click at [85, 157] on div "let searchParameters = { } ; keysToExtract . forEach ( key => { if ( key in mod…" at bounding box center [270, 165] width 481 height 247
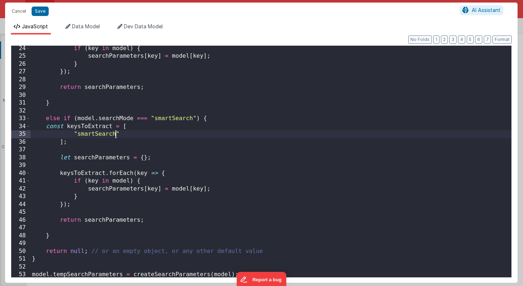
scroll to position [182, 0]
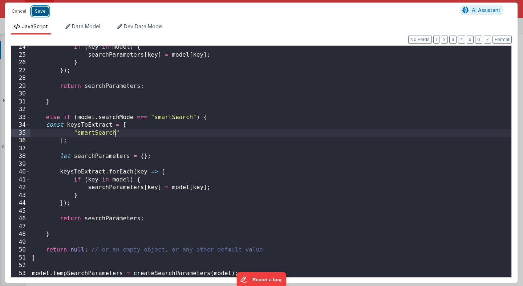
click at [38, 13] on button "Save" at bounding box center [40, 11] width 17 height 9
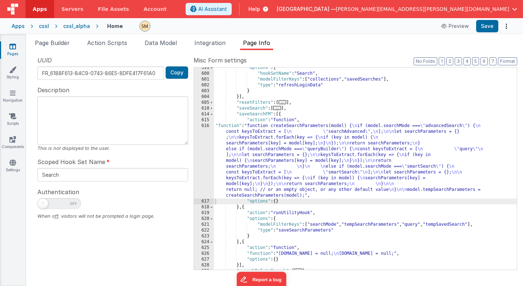
scroll to position [787, 0]
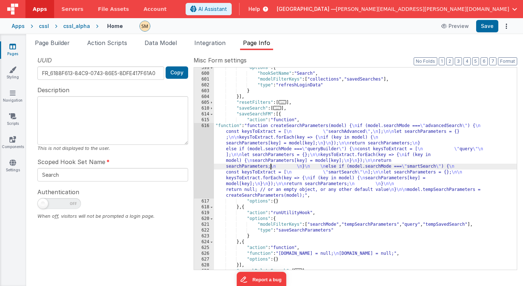
click at [271, 165] on div ""options" : { "hookSetName" : "Search" , "modelFilterKeys" : [ "collections" , …" at bounding box center [365, 172] width 303 height 214
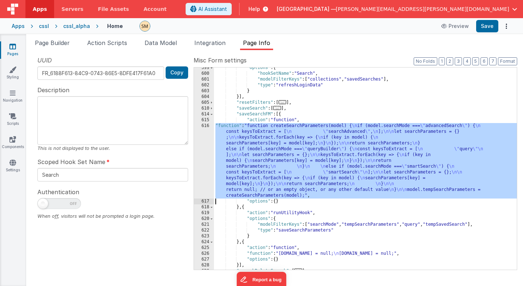
click at [204, 164] on div "616" at bounding box center [204, 161] width 20 height 76
click at [487, 27] on button "Save" at bounding box center [487, 26] width 22 height 12
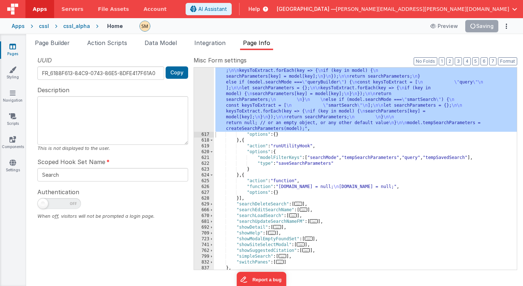
scroll to position [854, 0]
